Goal: Transaction & Acquisition: Book appointment/travel/reservation

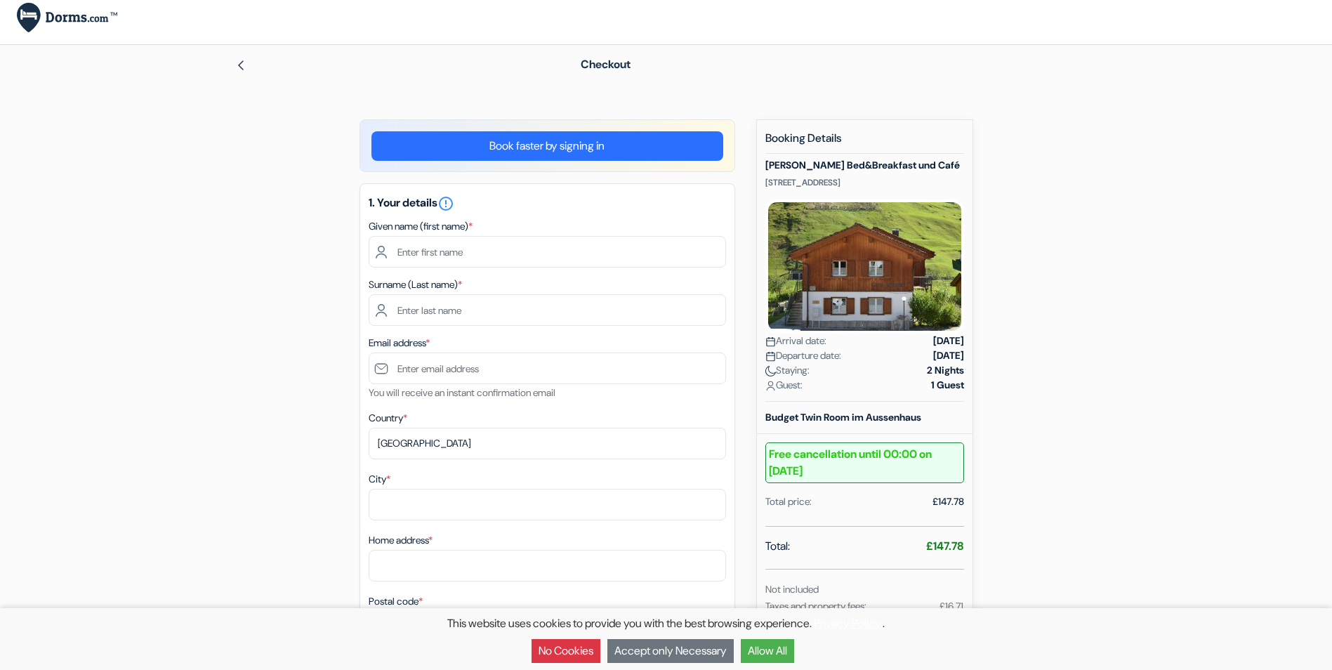
scroll to position [8, 0]
click at [541, 250] on input "text" at bounding box center [547, 253] width 357 height 32
type input "Aniko"
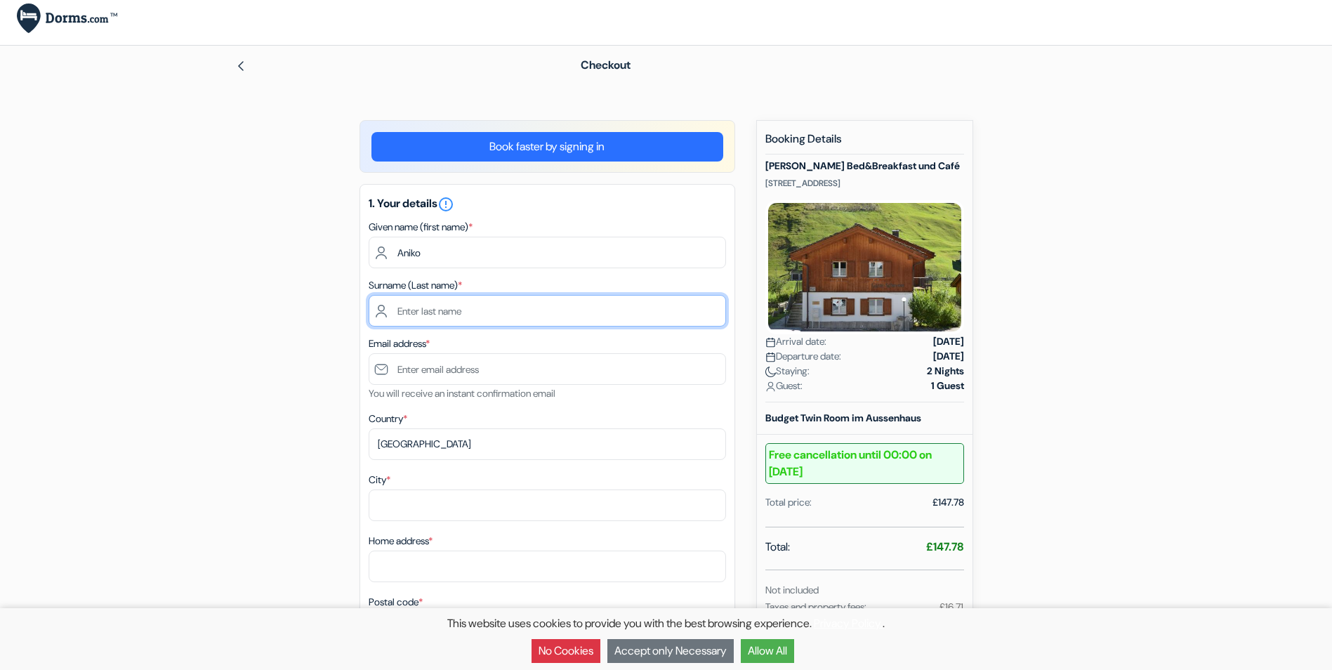
type input "Nebozuk"
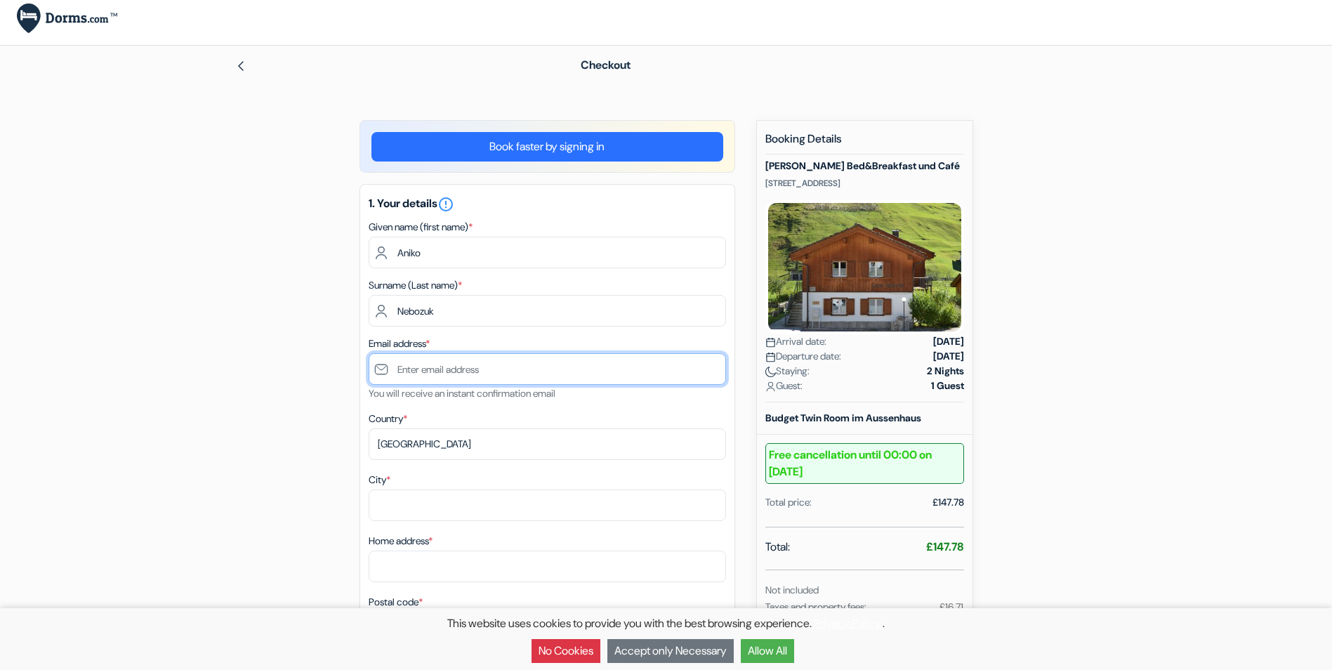
type input "[EMAIL_ADDRESS][DOMAIN_NAME]"
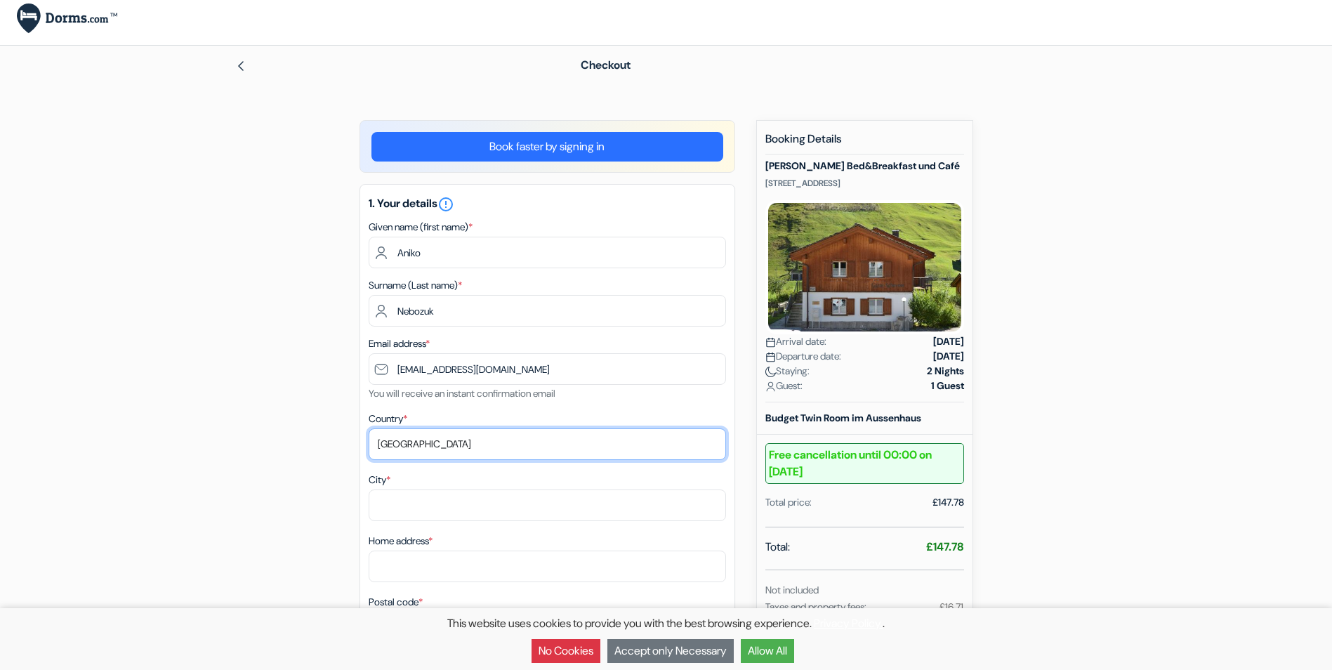
select select "ca"
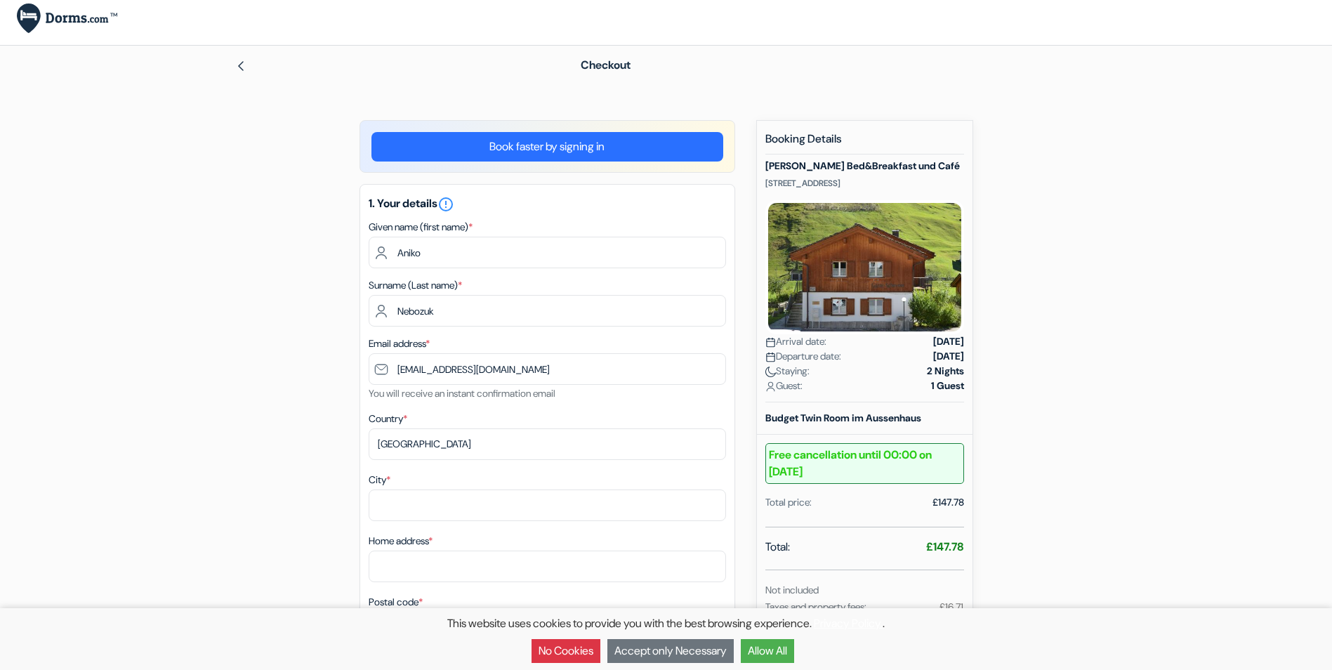
type input "Edmonton"
type input "6623 123 St NW"
type input "T6H 3T3"
type input "5875684131"
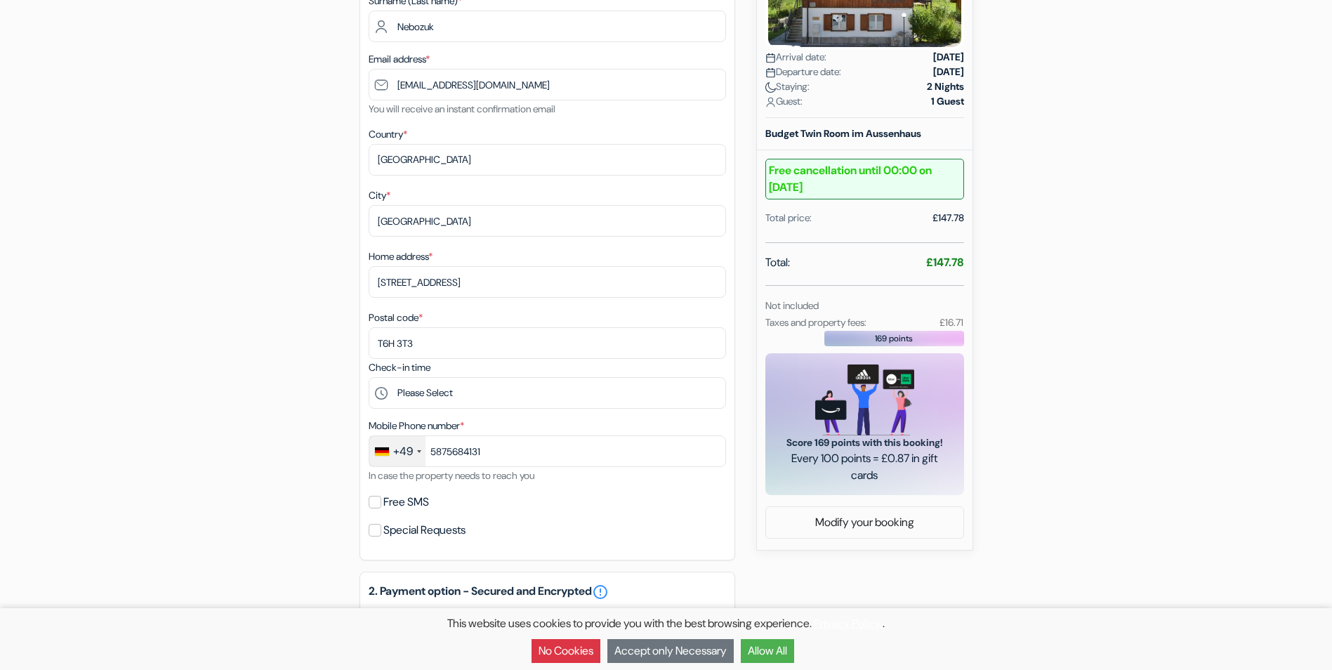
scroll to position [294, 0]
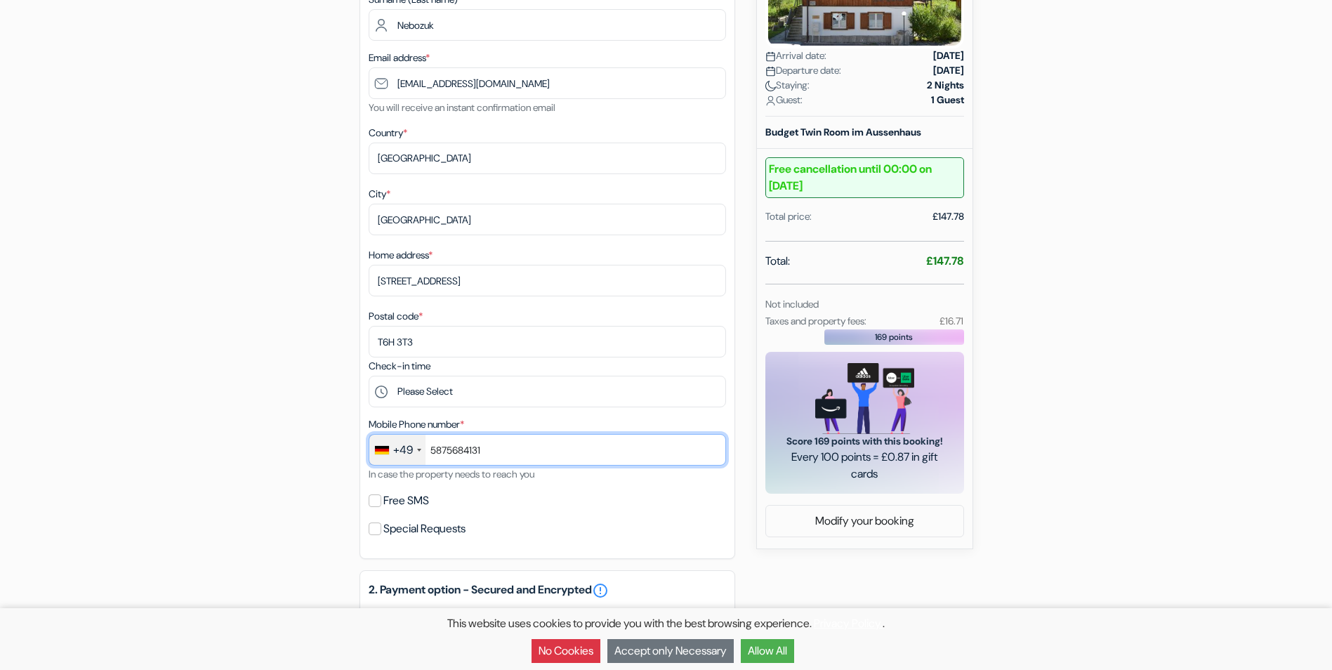
click at [470, 449] on input "5875684131" at bounding box center [547, 450] width 357 height 32
click at [475, 419] on div "Mobile Phone number * +49 France +33 United Kingdom +44 Germany (Deutschland) +…" at bounding box center [547, 449] width 357 height 67
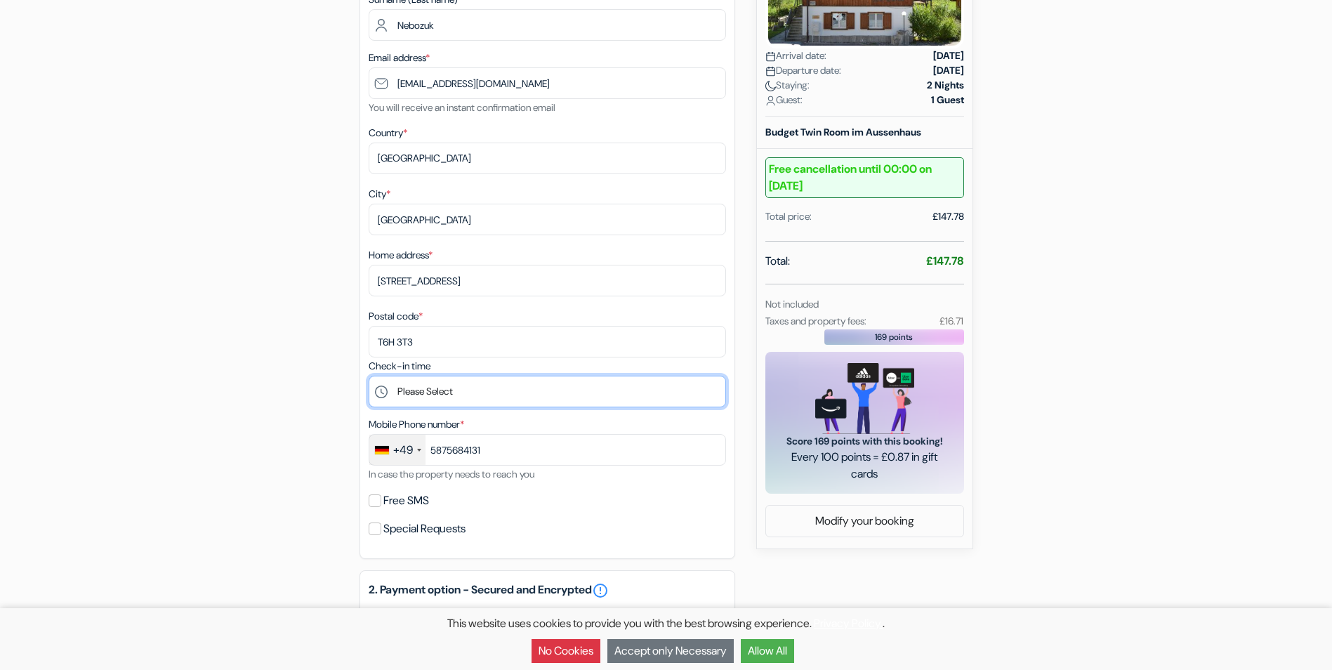
click at [477, 386] on select "Please Select 15:00 16:00 17:00" at bounding box center [547, 392] width 357 height 32
select select "15"
click at [369, 376] on select "Please Select 15:00 16:00 17:00" at bounding box center [547, 392] width 357 height 32
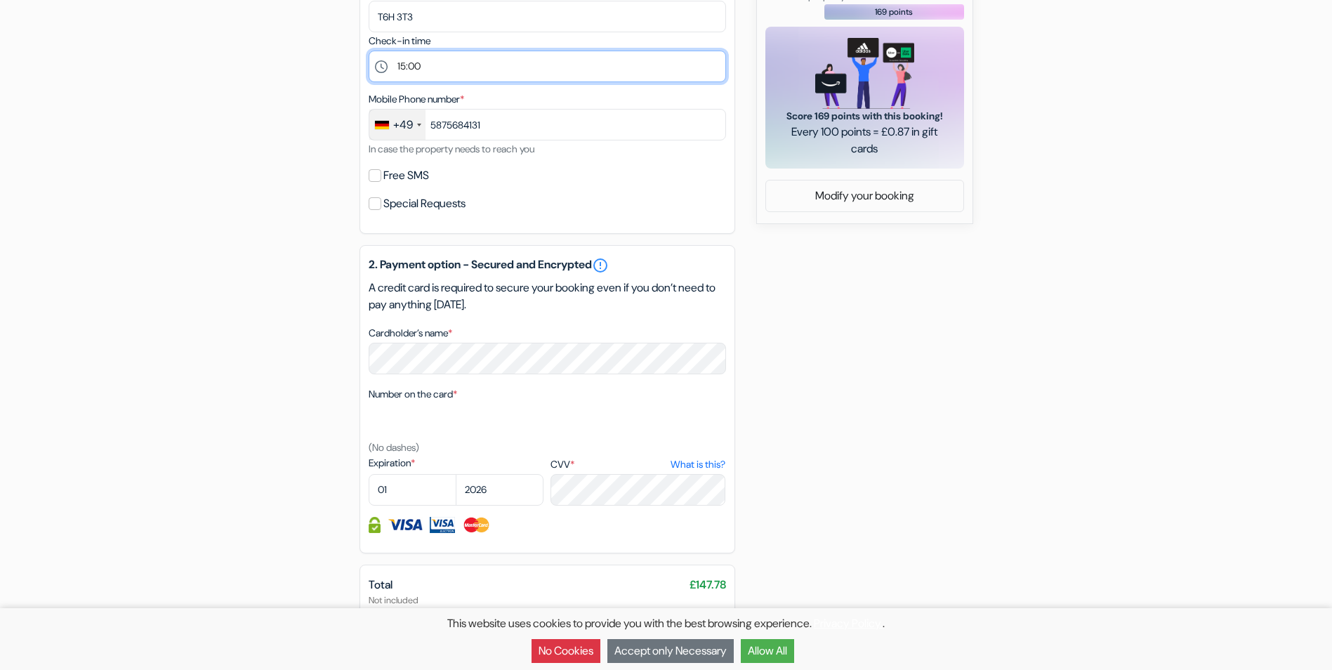
scroll to position [619, 0]
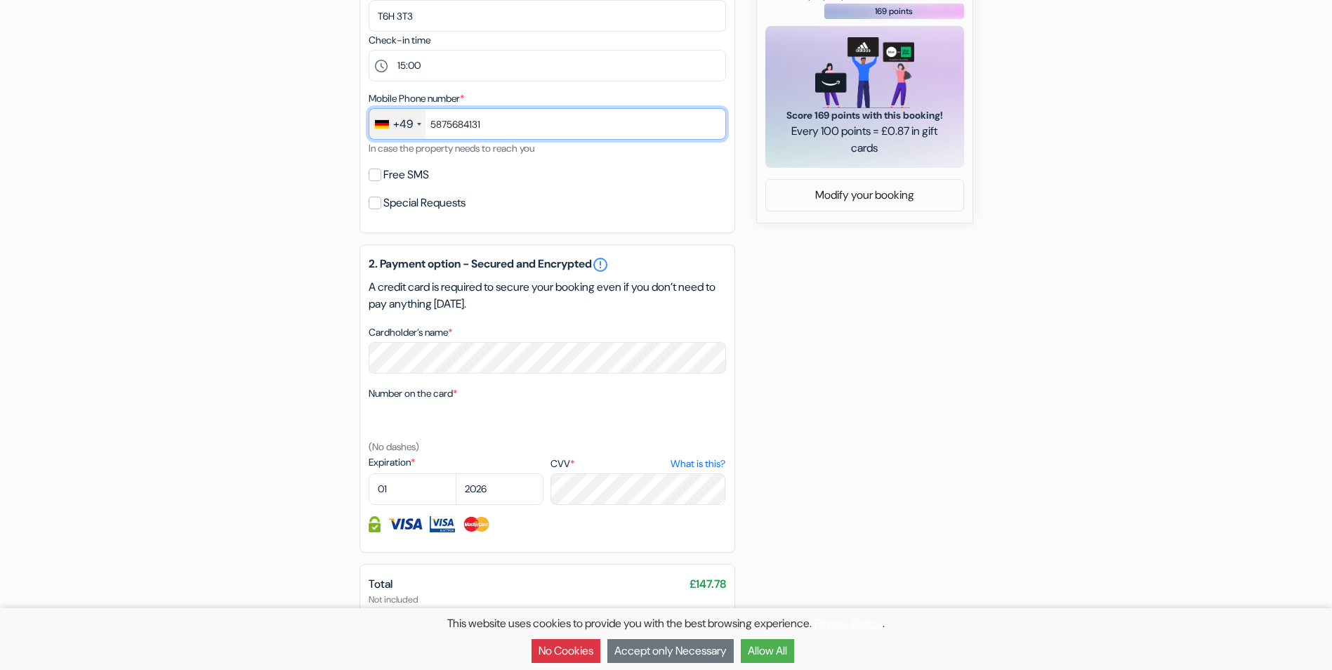
click at [502, 112] on input "5875684131" at bounding box center [547, 124] width 357 height 32
type input "5"
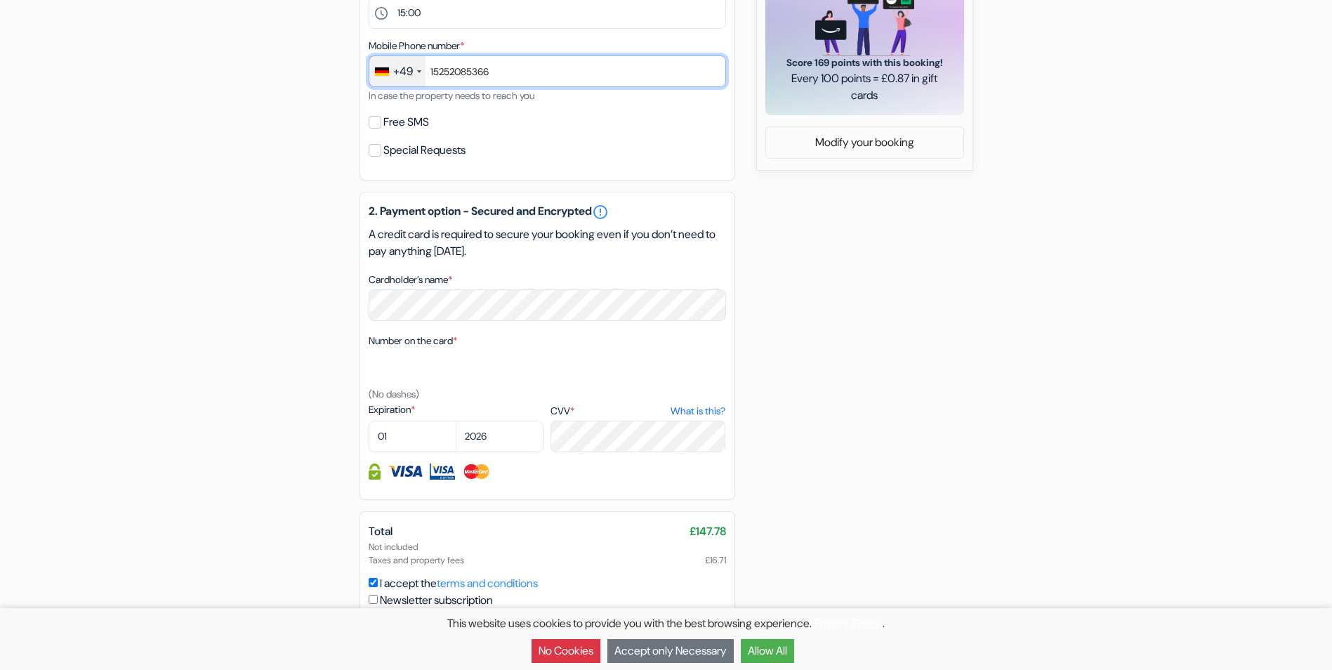
scroll to position [717, 0]
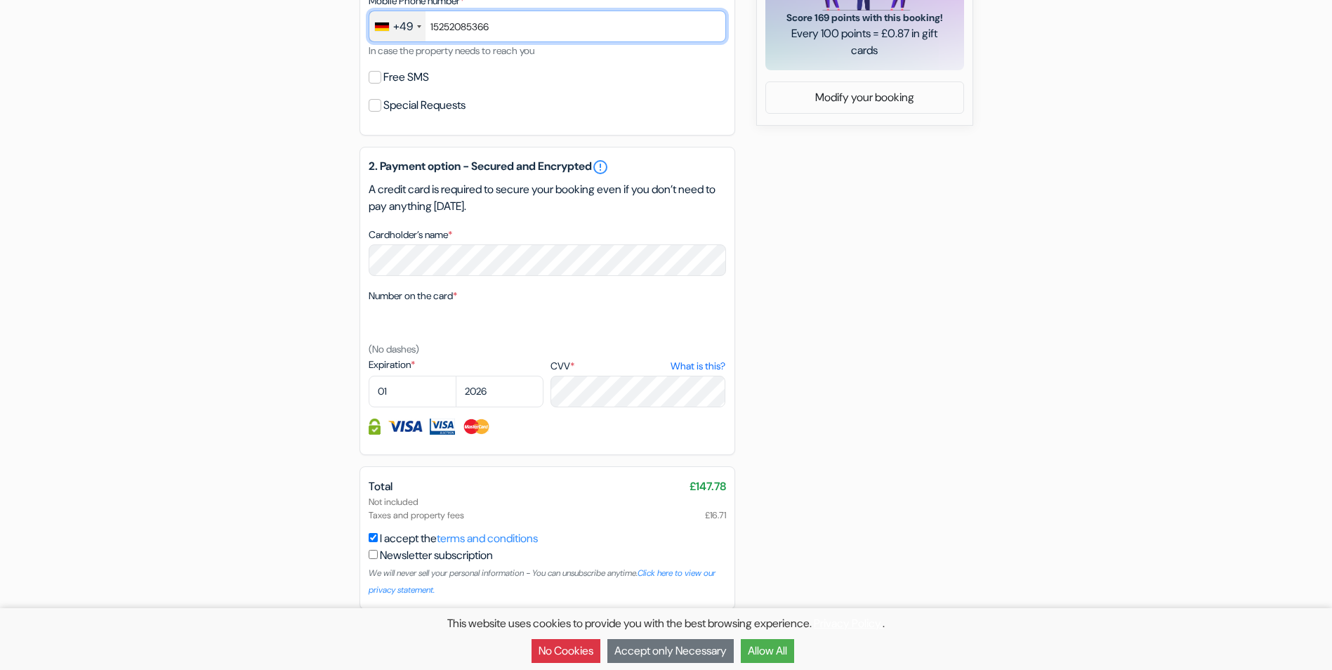
type input "15252085366"
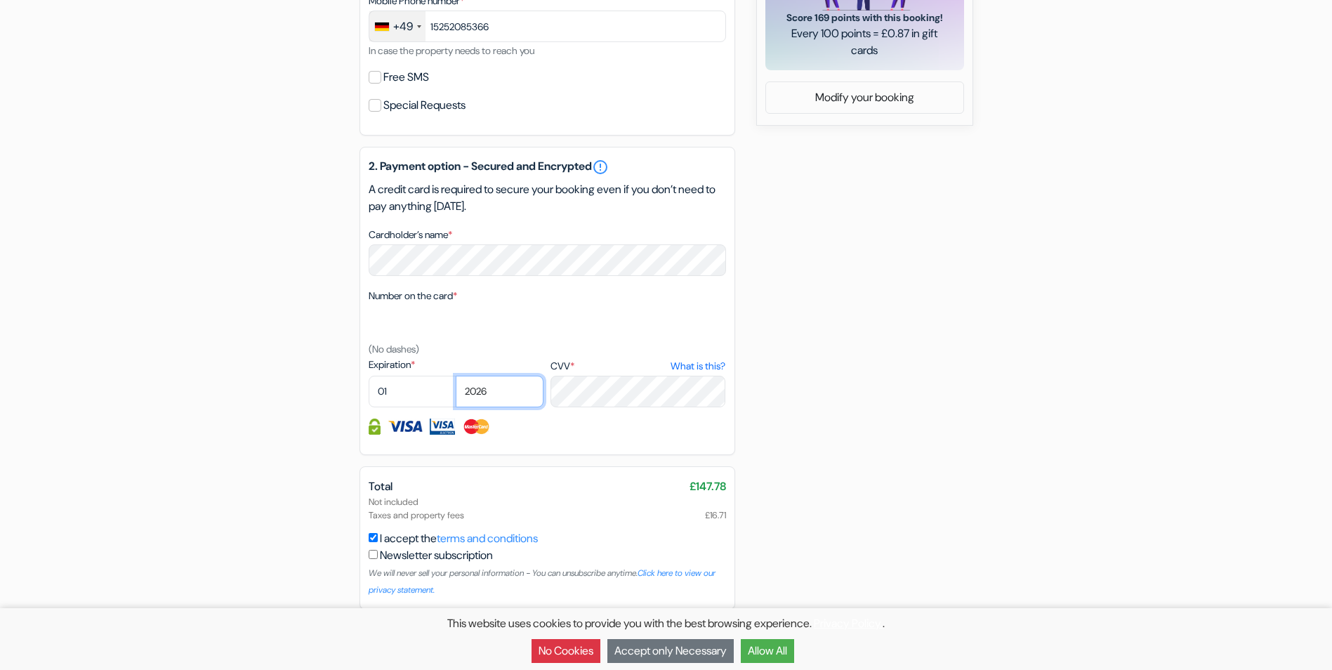
click at [494, 397] on select "2025 2026 2027 2028 2029 2030 2031 2032 2033 2034 2035 2036 2037 2038 2039 2040…" at bounding box center [500, 392] width 88 height 32
select select "2030"
click at [456, 376] on select "2025 2026 2027 2028 2029 2030 2031 2032 2033 2034 2035 2036 2037 2038 2039 2040…" at bounding box center [500, 392] width 88 height 32
click at [419, 392] on select "01 02 03 04 05 06 07 08 09 10 11 12" at bounding box center [413, 392] width 88 height 32
select select "08"
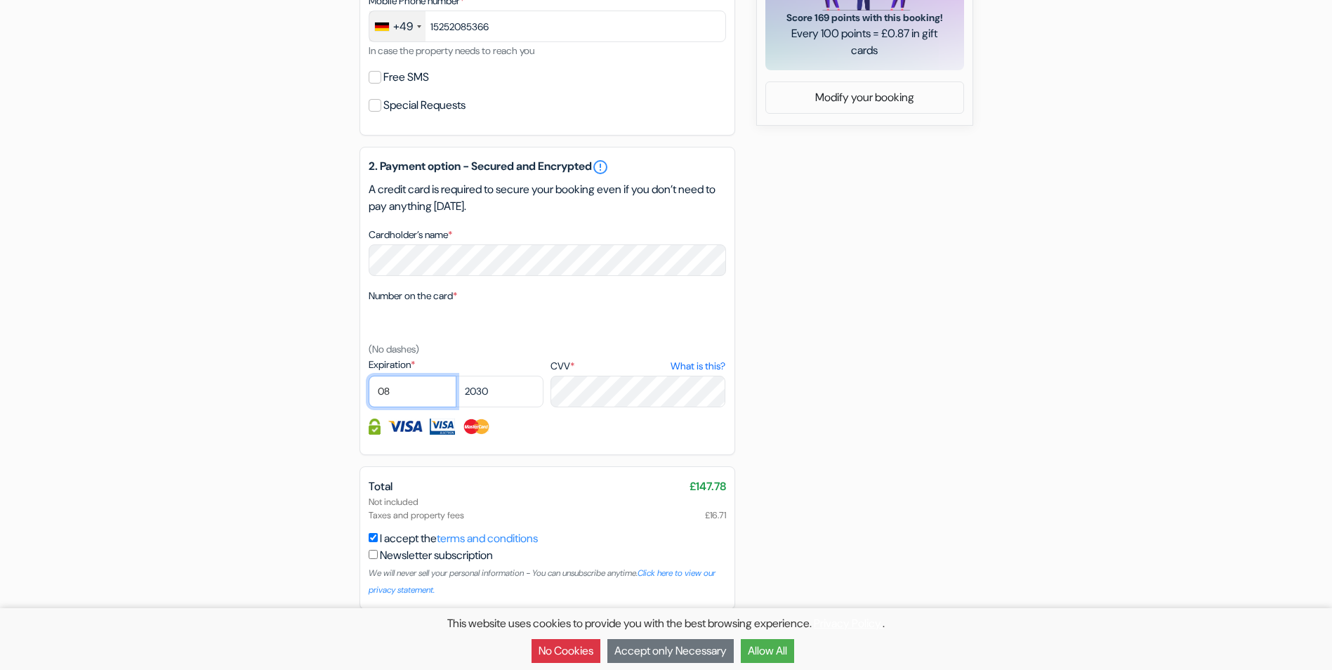
click at [369, 376] on select "01 02 03 04 05 06 07 08 09 10 11 12" at bounding box center [413, 392] width 88 height 32
click at [454, 511] on div "Not included Taxes and property fees £16.71" at bounding box center [547, 508] width 357 height 27
click at [546, 654] on button "No Cookies" at bounding box center [566, 651] width 69 height 24
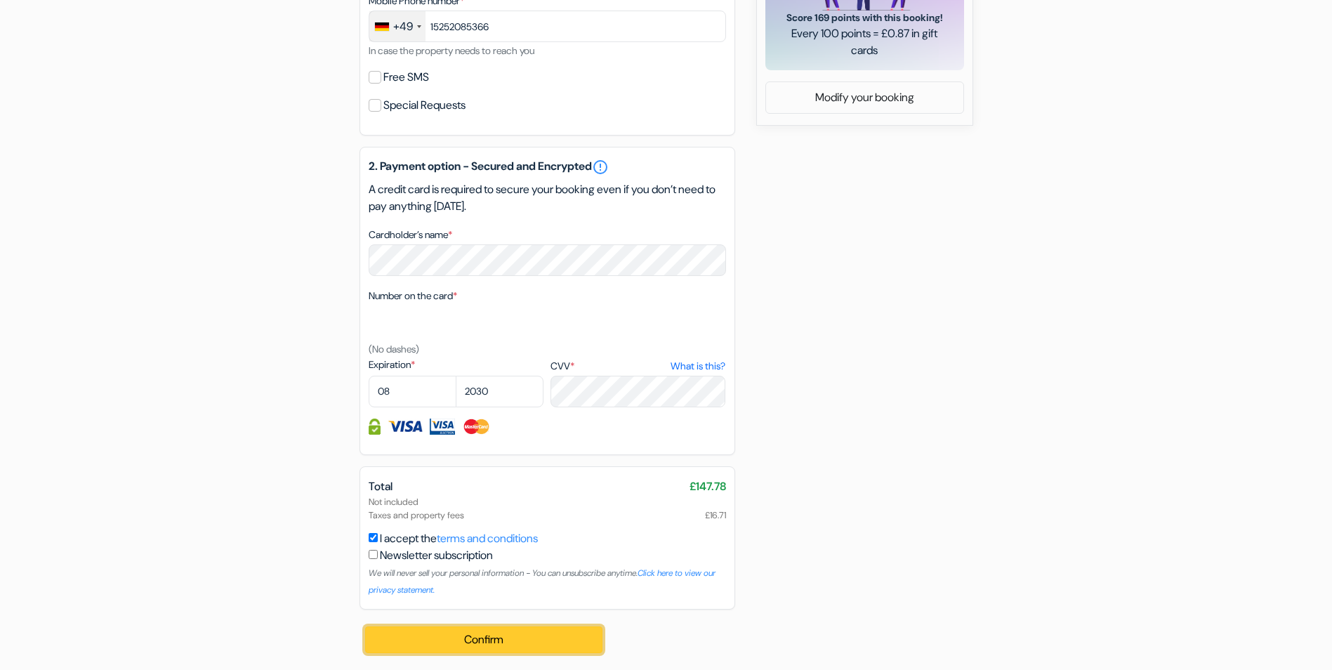
click at [553, 643] on button "Confirm Loading..." at bounding box center [484, 639] width 238 height 27
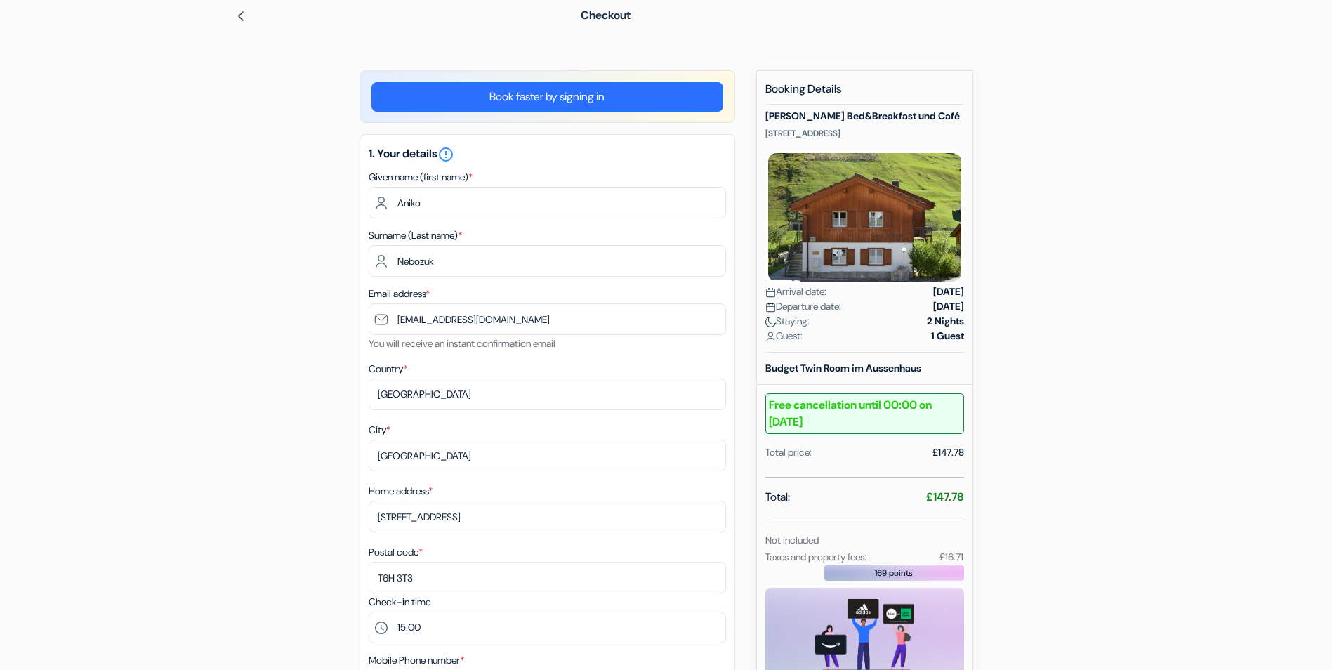
scroll to position [48, 0]
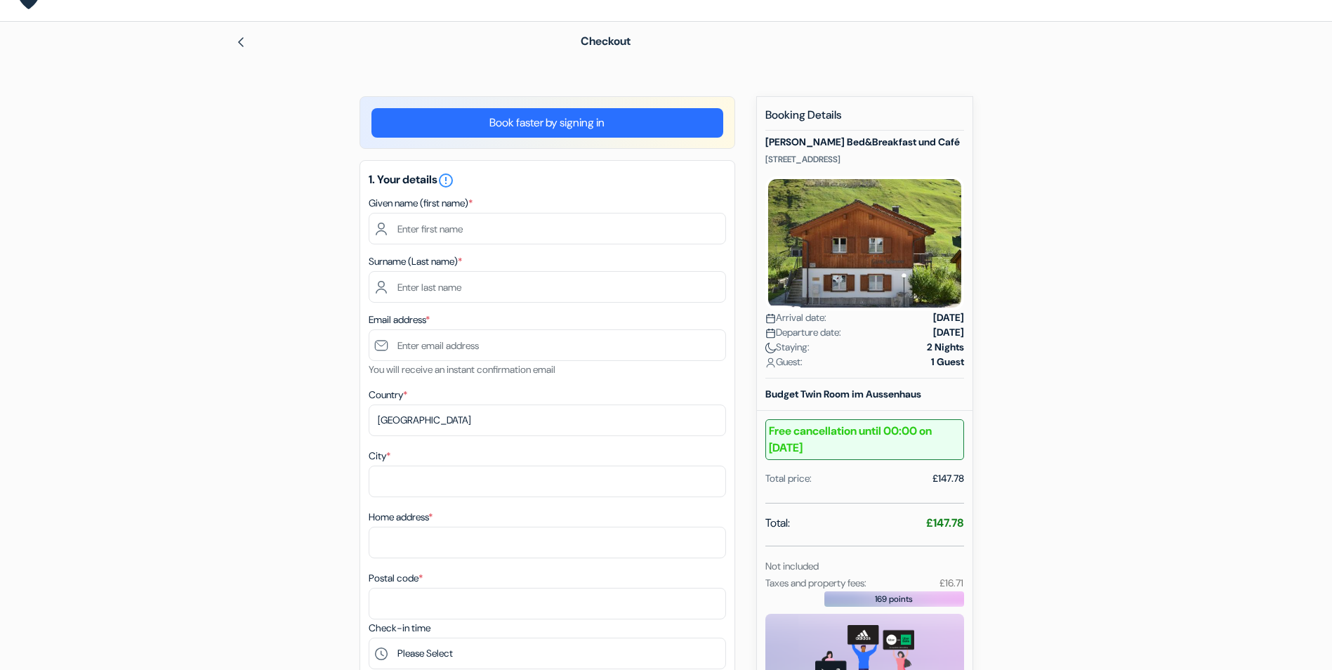
scroll to position [35, 0]
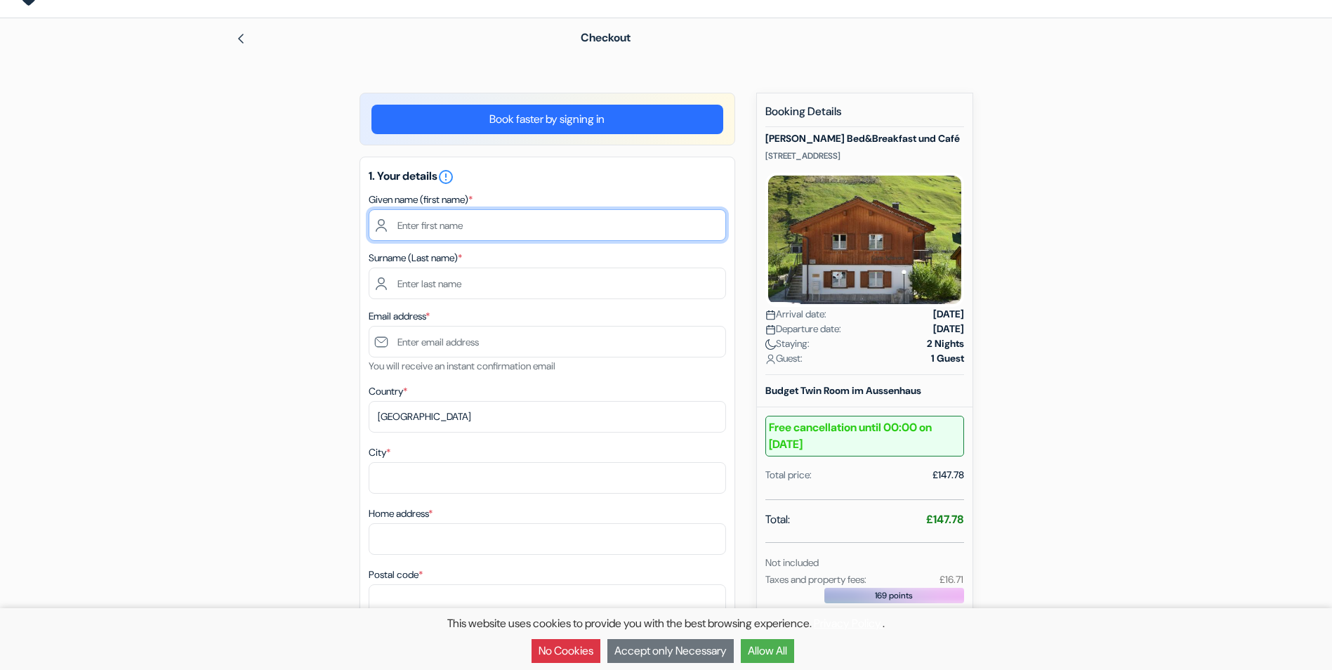
click at [660, 236] on input "text" at bounding box center [547, 225] width 357 height 32
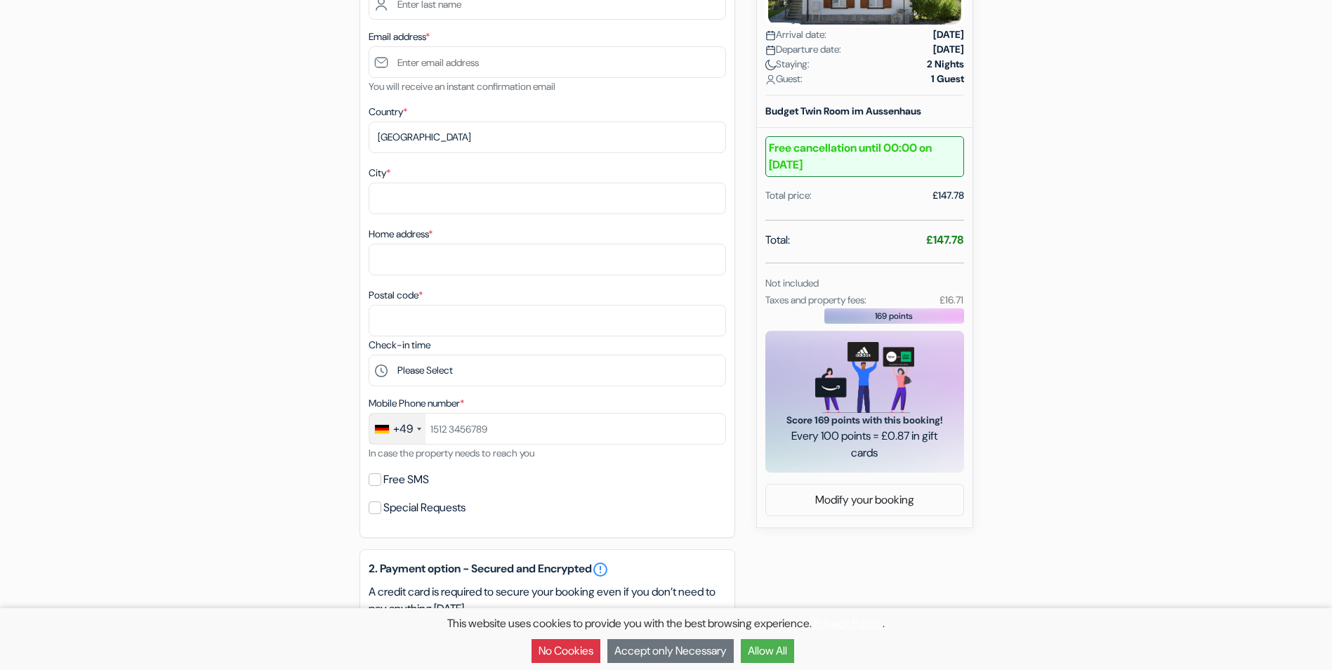
scroll to position [287, 0]
